Goal: Information Seeking & Learning: Understand process/instructions

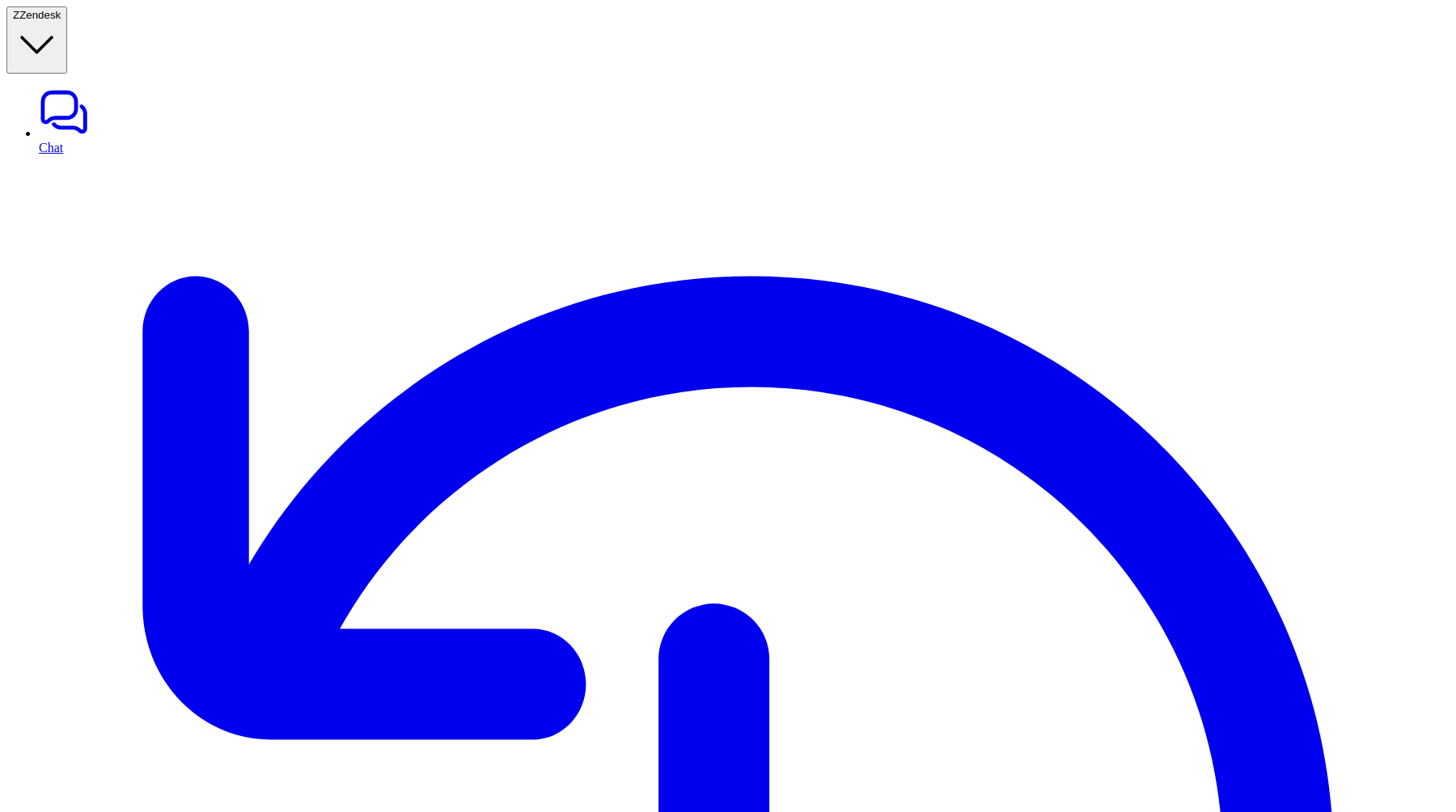
type textarea "**********"
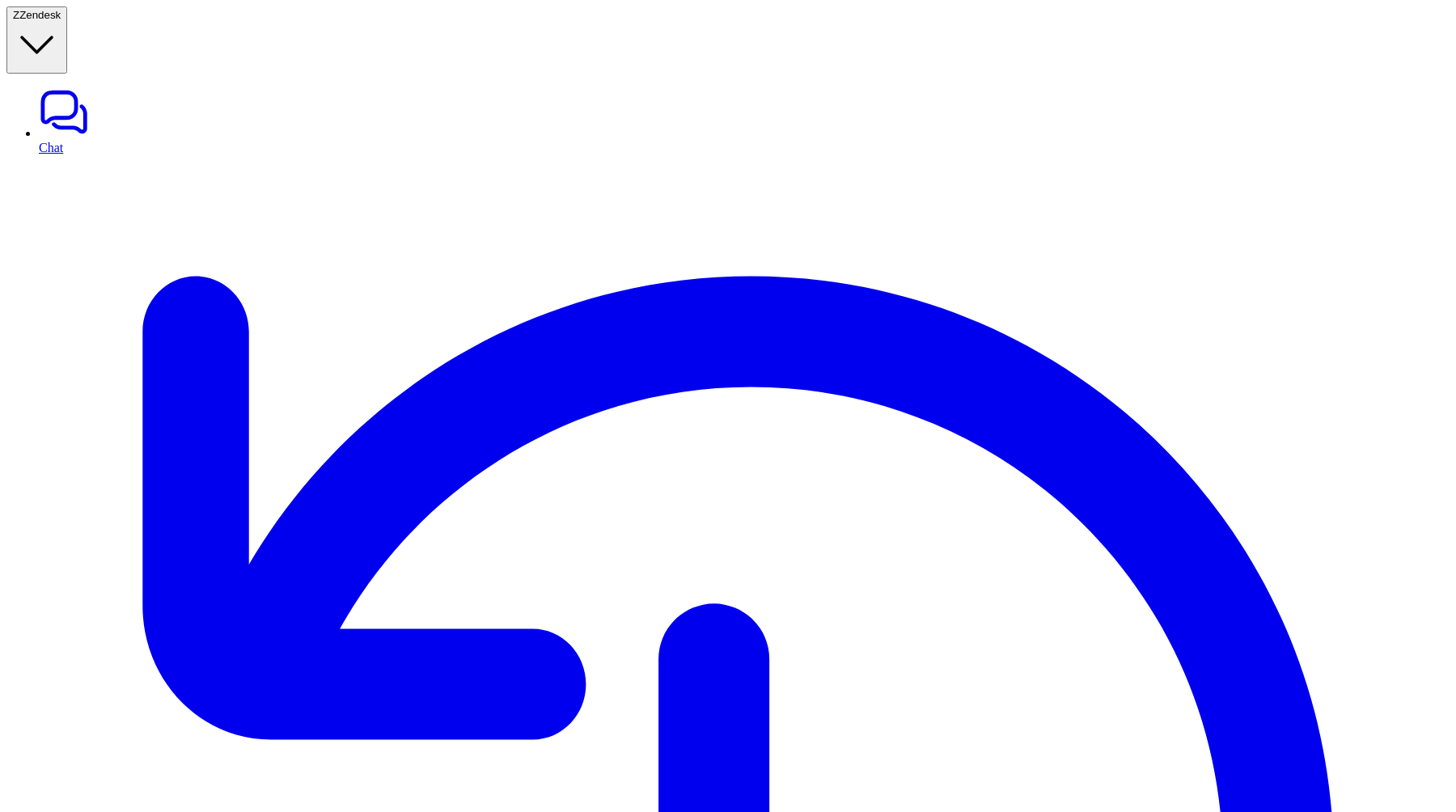
type textarea "**********"
